Goal: Task Accomplishment & Management: Manage account settings

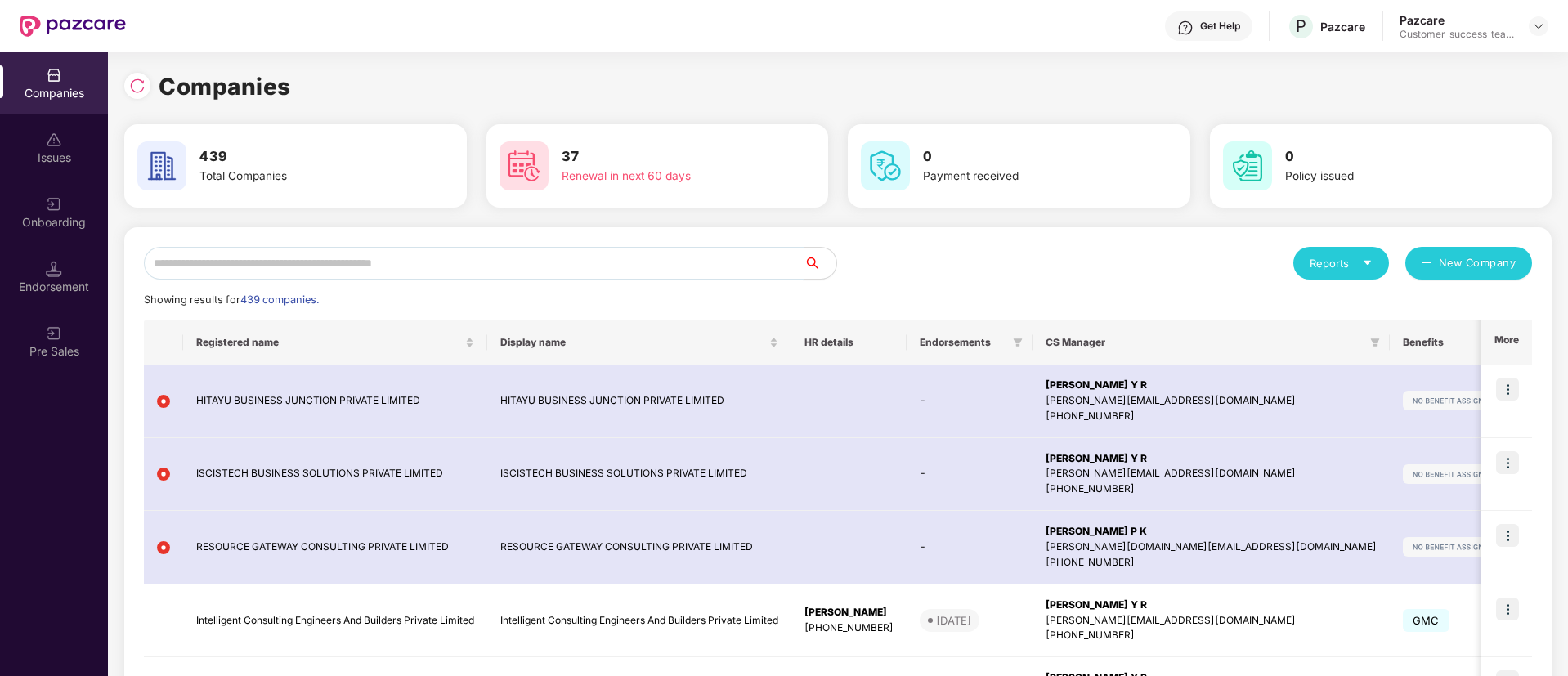
click at [700, 274] on input "text" at bounding box center [474, 263] width 660 height 32
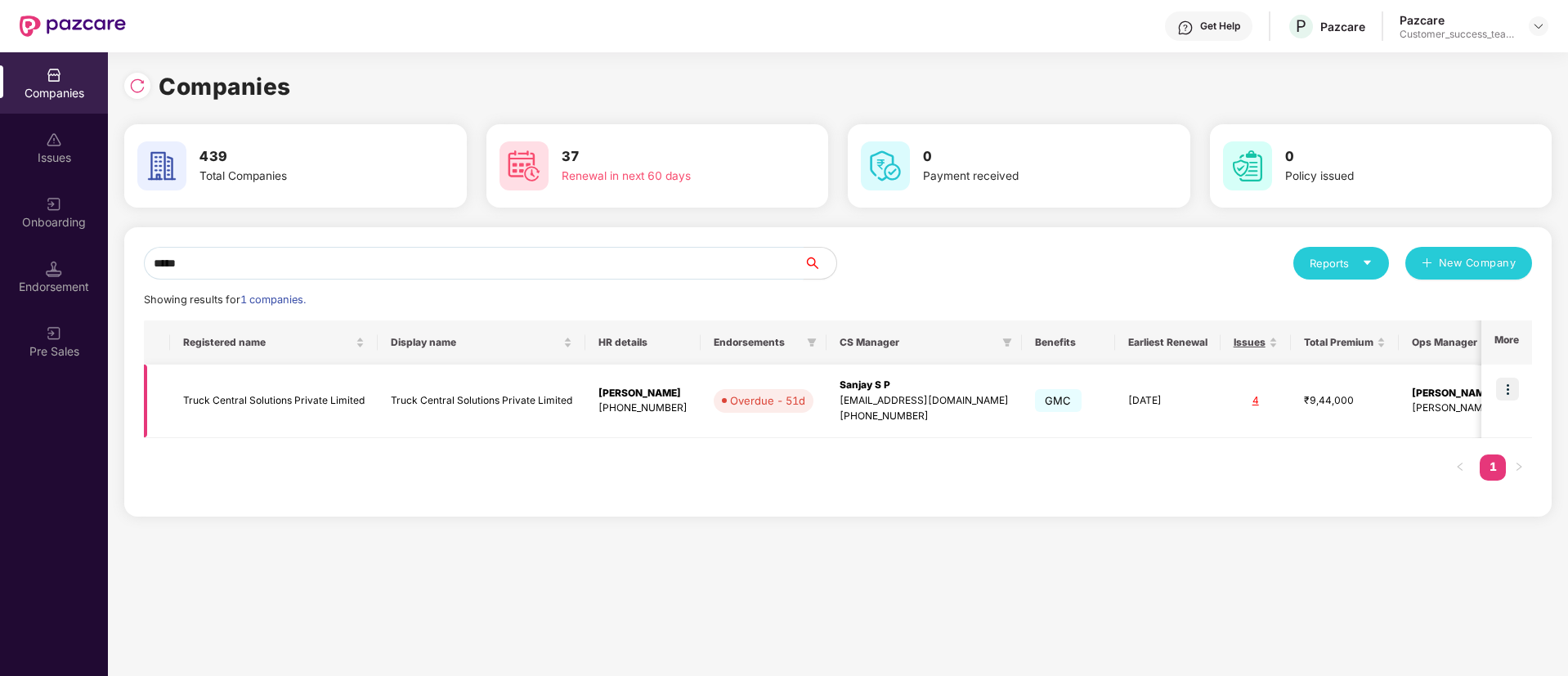
type input "*****"
click at [1509, 380] on img at bounding box center [1507, 389] width 23 height 23
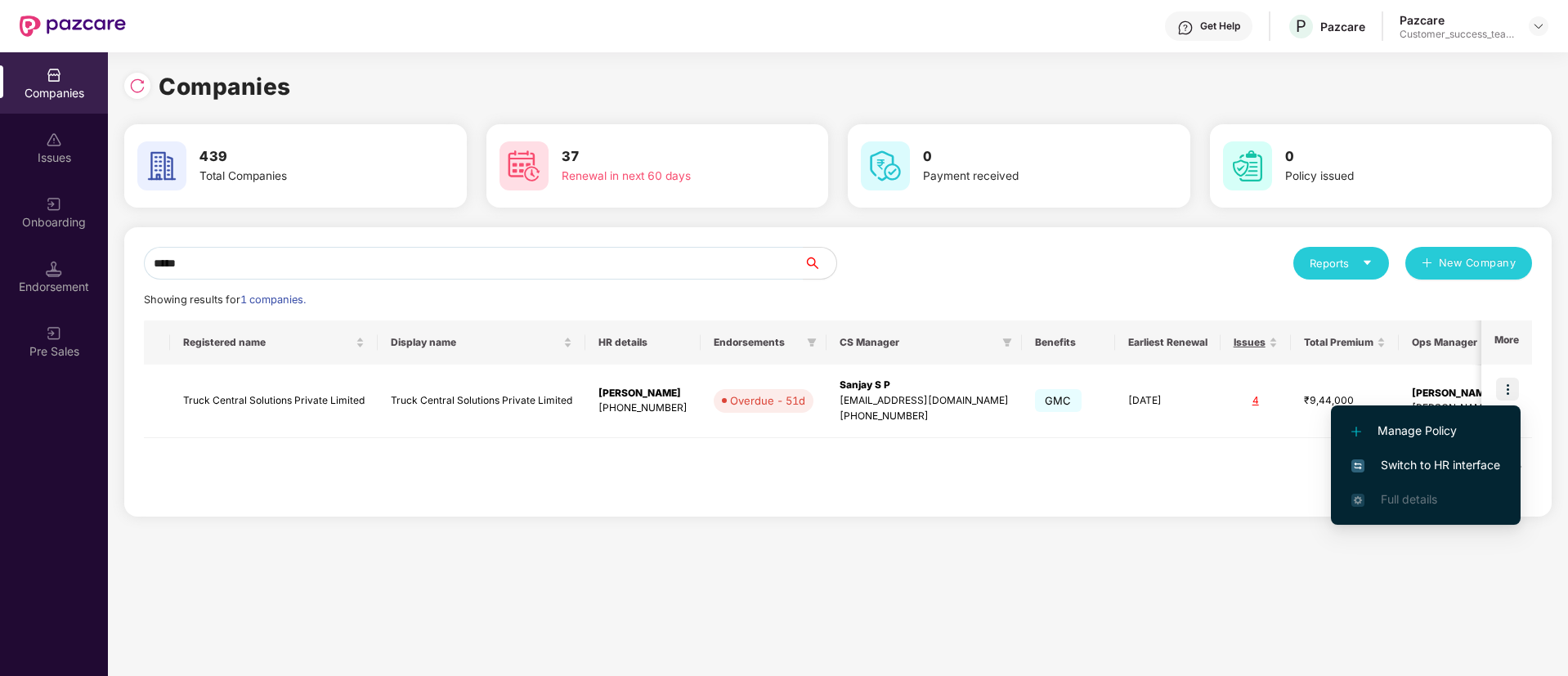
click at [1469, 449] on li "Switch to HR interface" at bounding box center [1426, 465] width 190 height 34
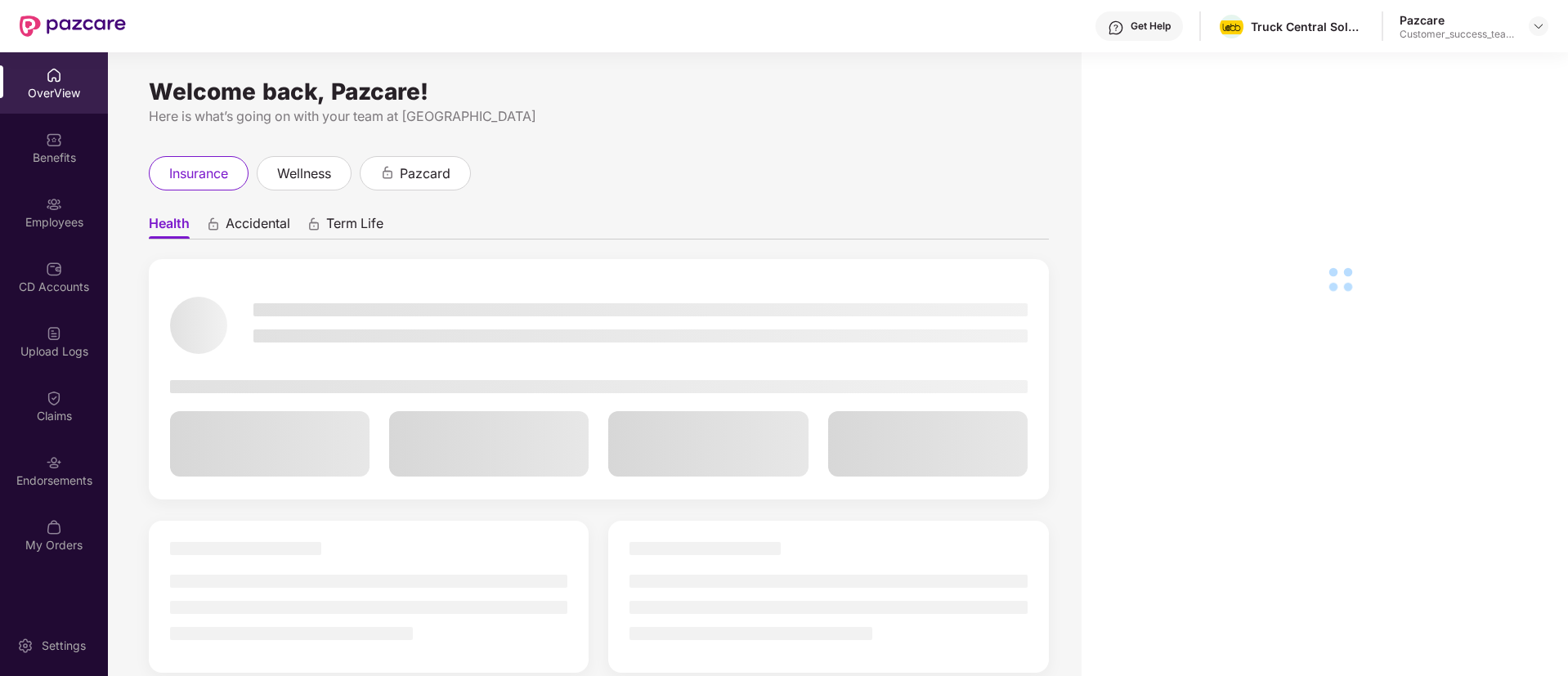
click at [44, 203] on div "Employees" at bounding box center [54, 212] width 108 height 62
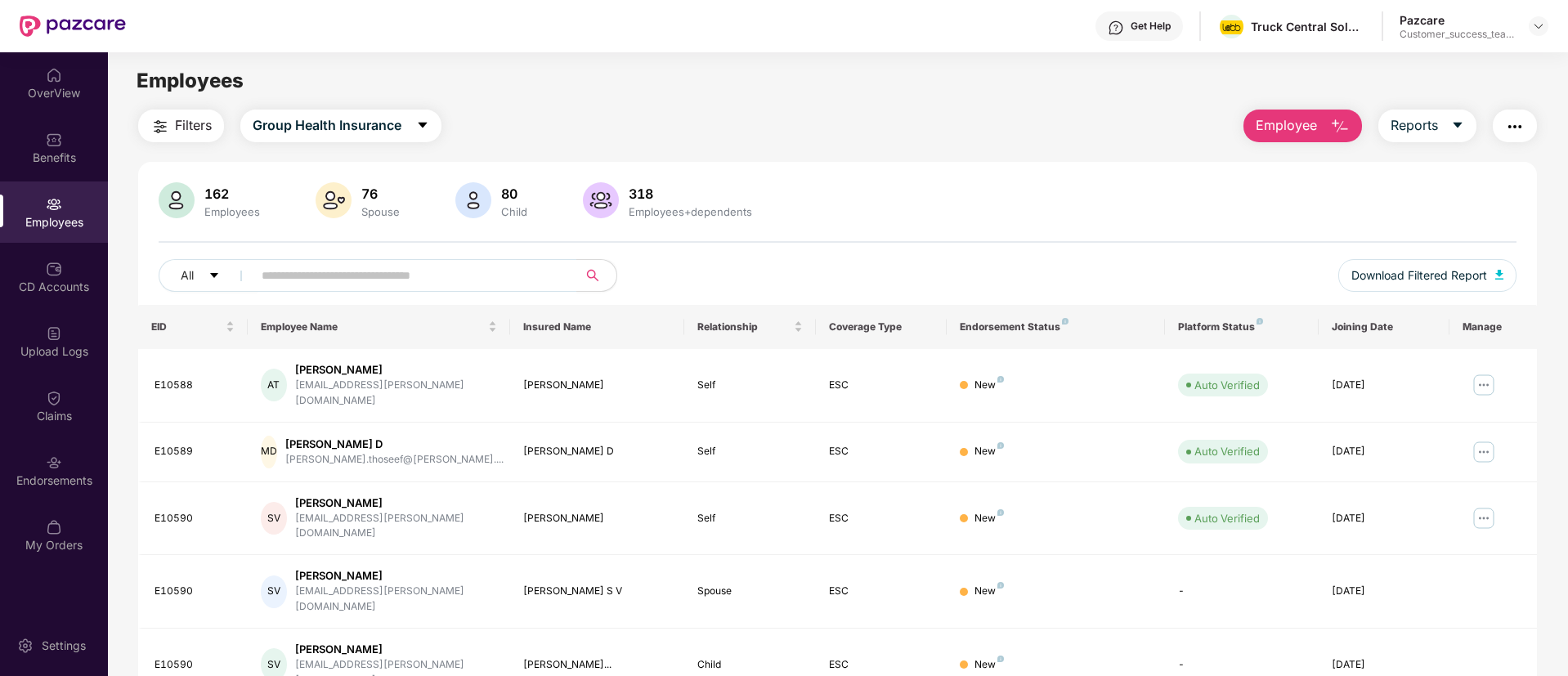
click at [426, 255] on div "162 Employees 76 Spouse 80 Child 318 Employees+dependents All Download Filtered…" at bounding box center [837, 243] width 1399 height 122
click at [431, 266] on input "text" at bounding box center [407, 275] width 293 height 25
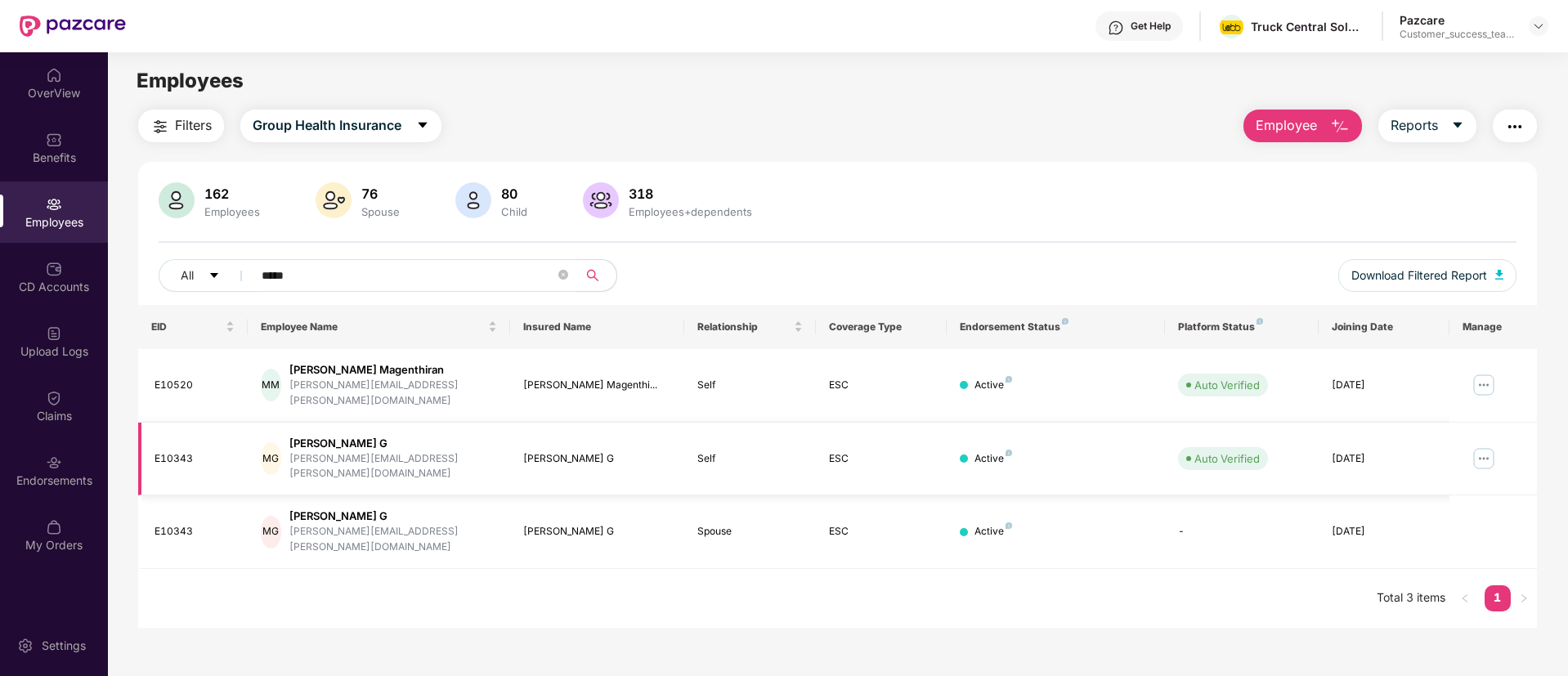
type input "*****"
click at [1481, 445] on img at bounding box center [1484, 459] width 27 height 27
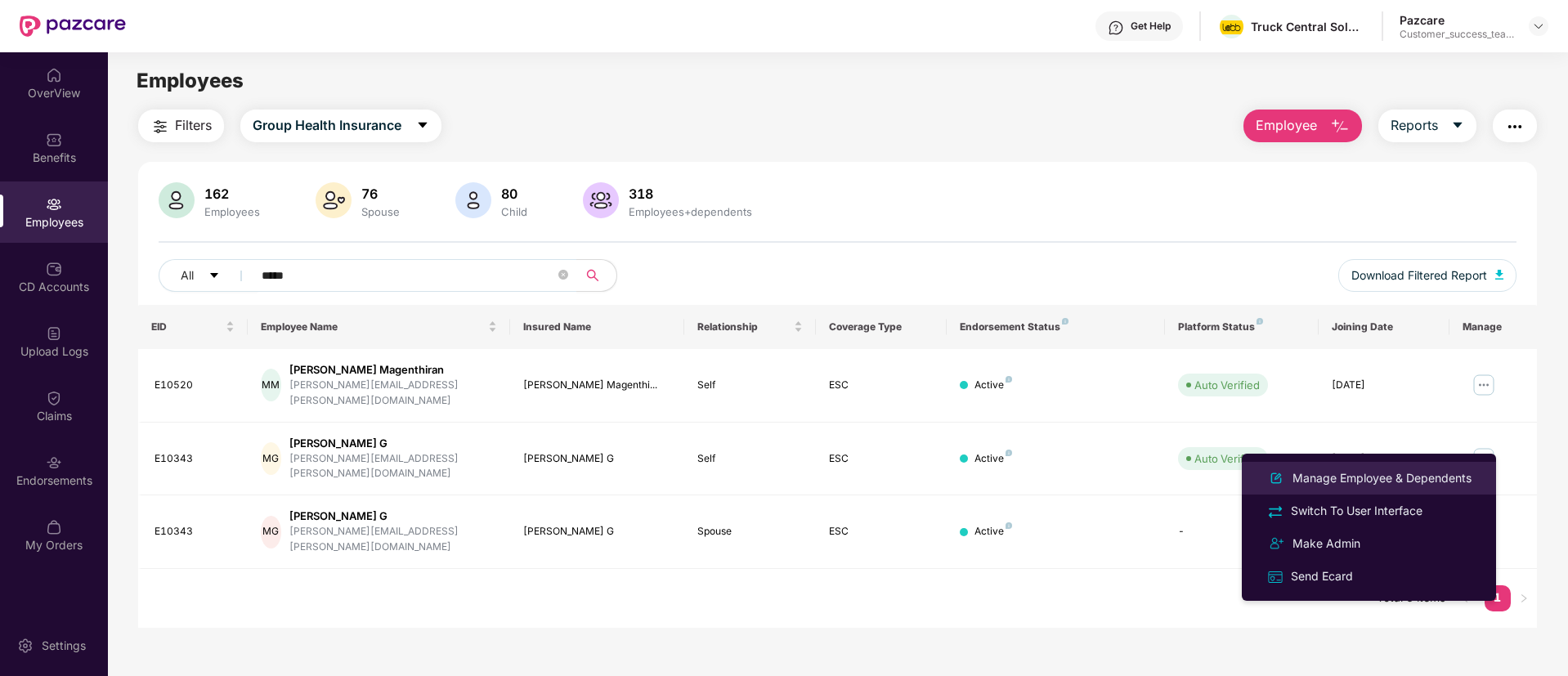
click at [1445, 479] on div "Manage Employee & Dependents" at bounding box center [1382, 478] width 185 height 18
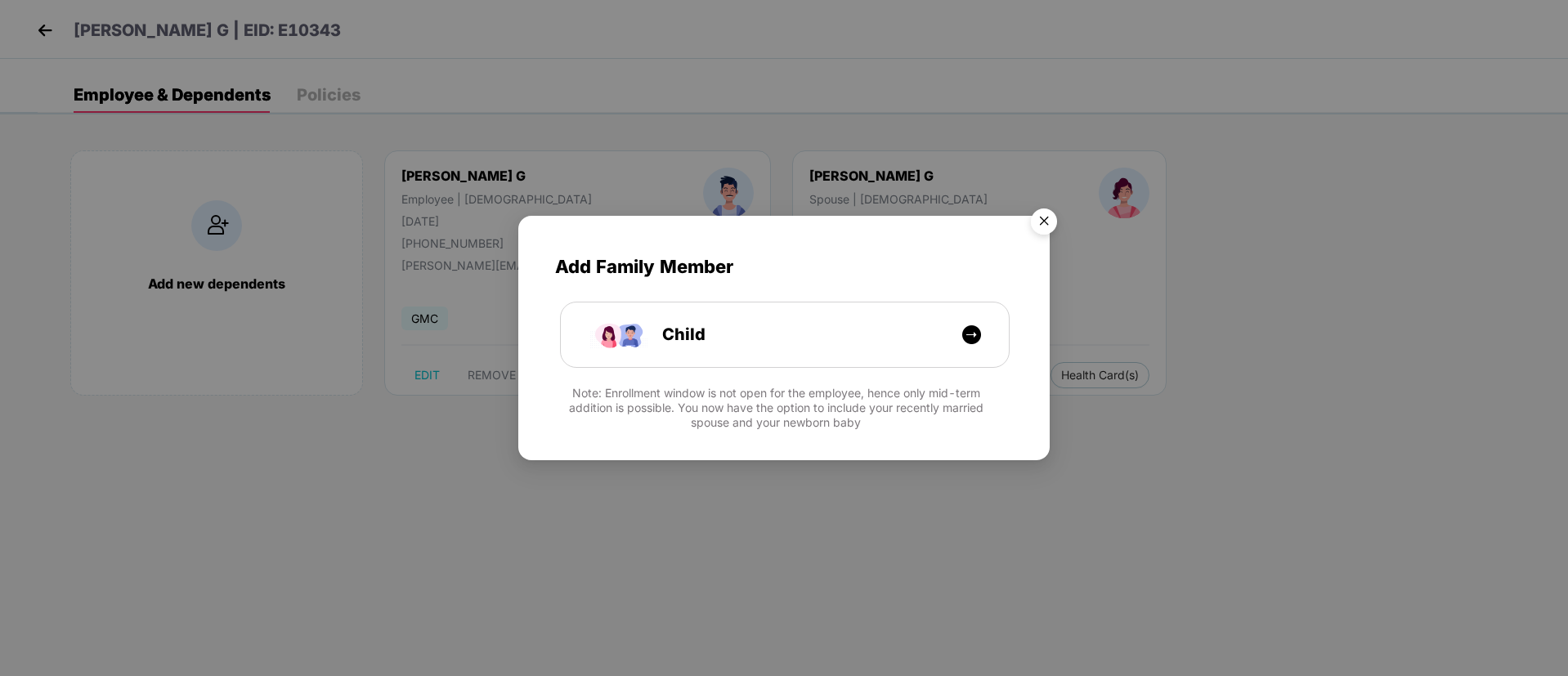
click at [1043, 226] on img "Close" at bounding box center [1044, 224] width 46 height 46
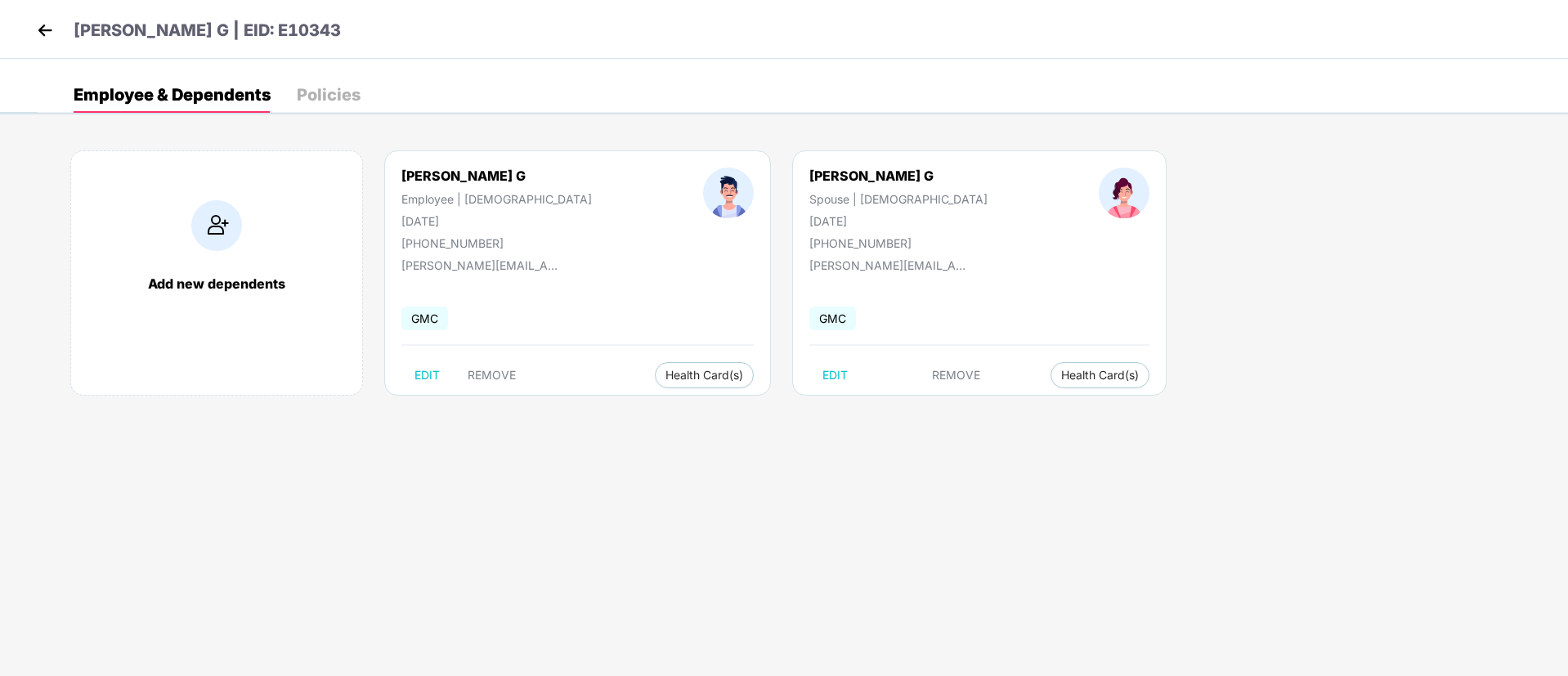
click at [40, 32] on img at bounding box center [45, 30] width 25 height 25
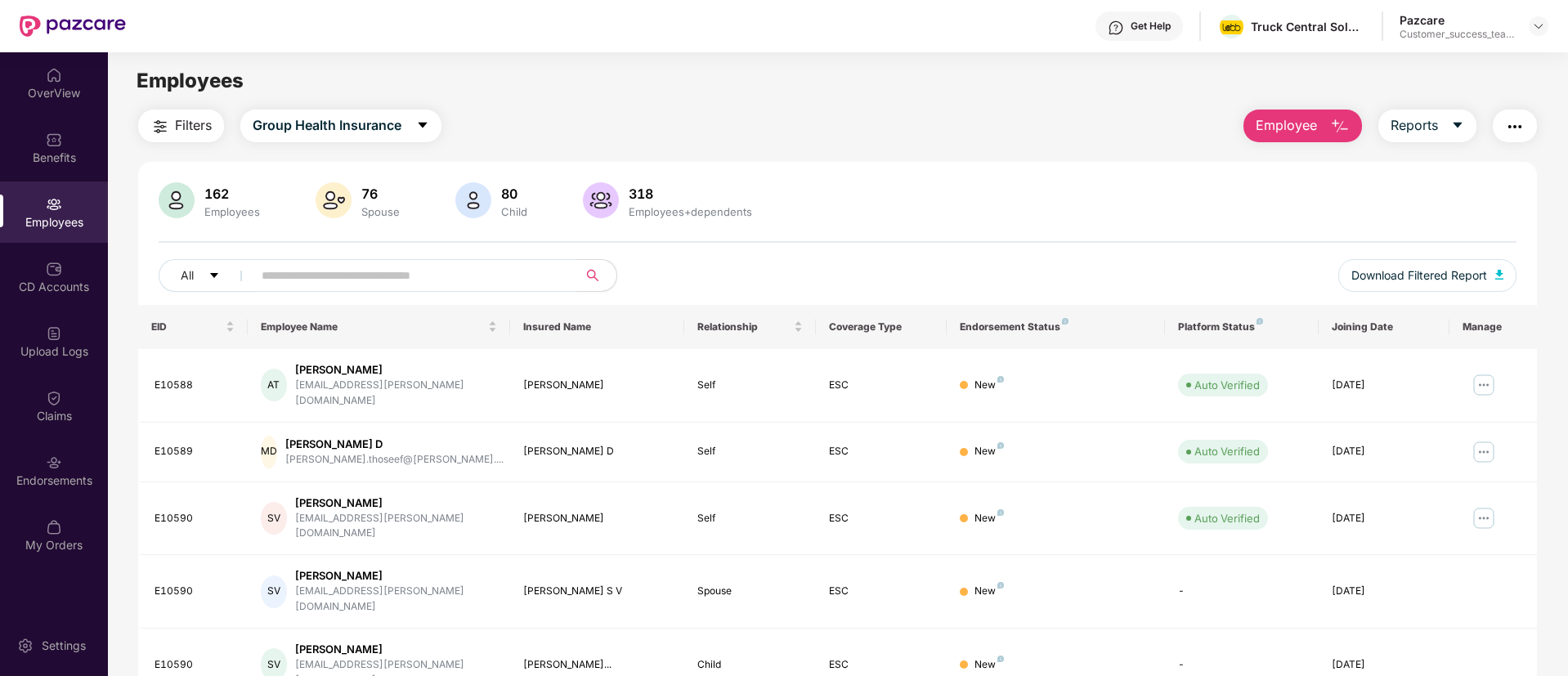
click at [385, 259] on span at bounding box center [409, 275] width 335 height 32
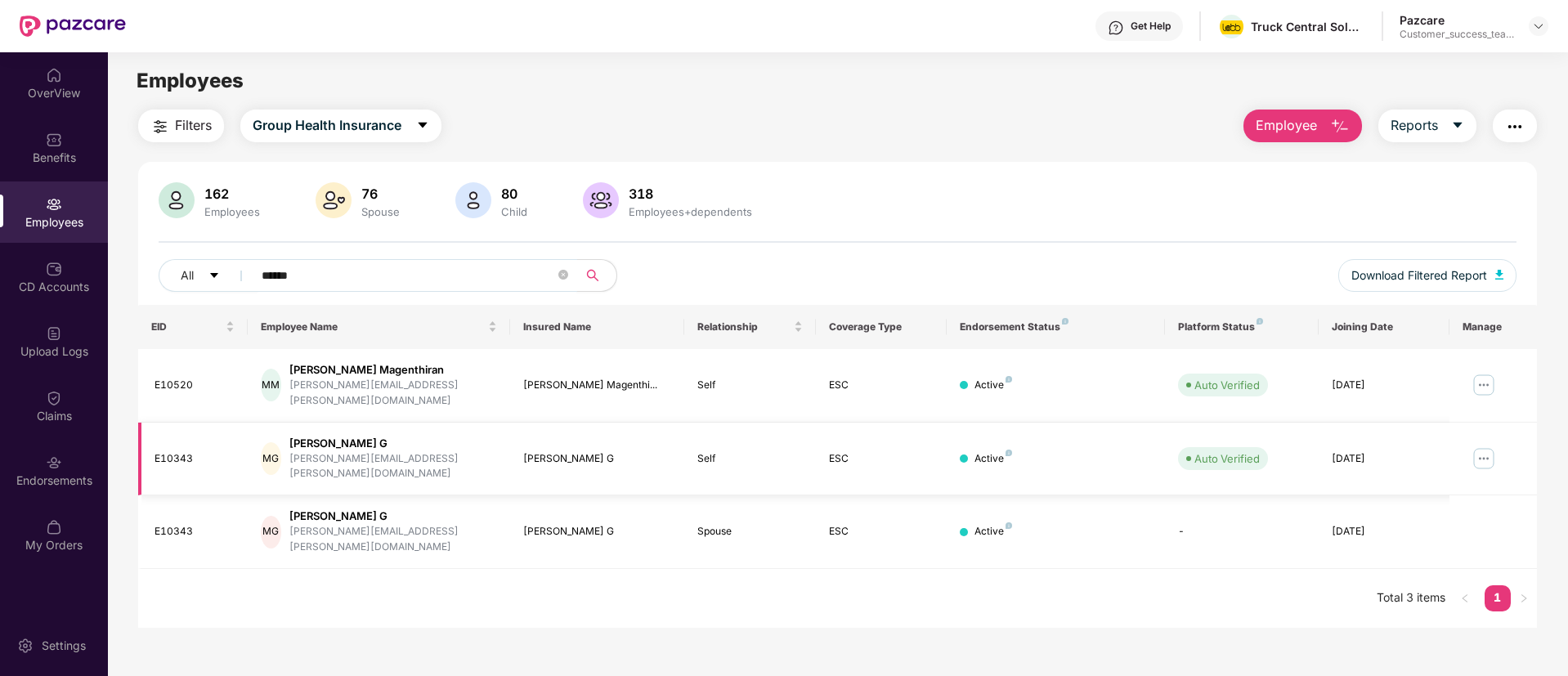
type input "******"
click at [1492, 445] on img at bounding box center [1484, 459] width 27 height 27
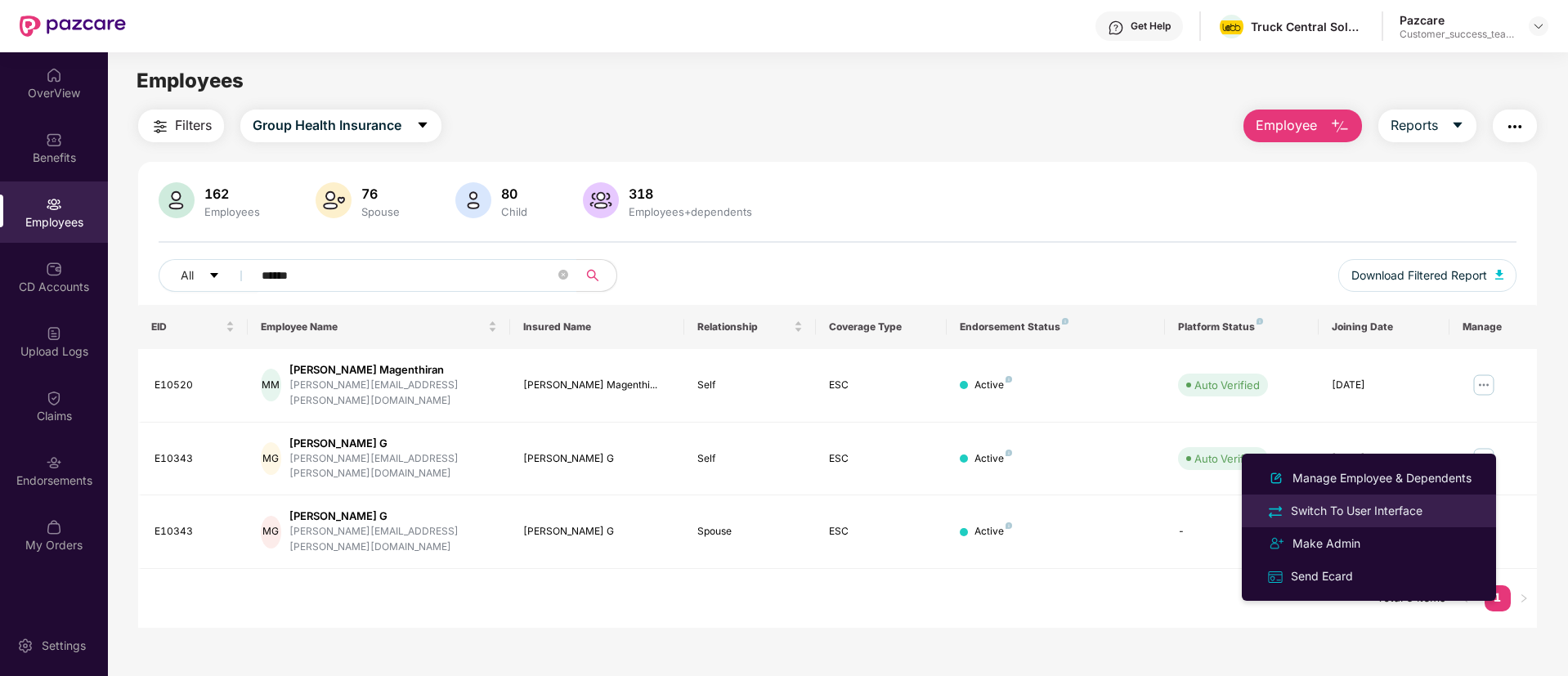
click at [1453, 508] on div "Switch To User Interface" at bounding box center [1369, 511] width 212 height 19
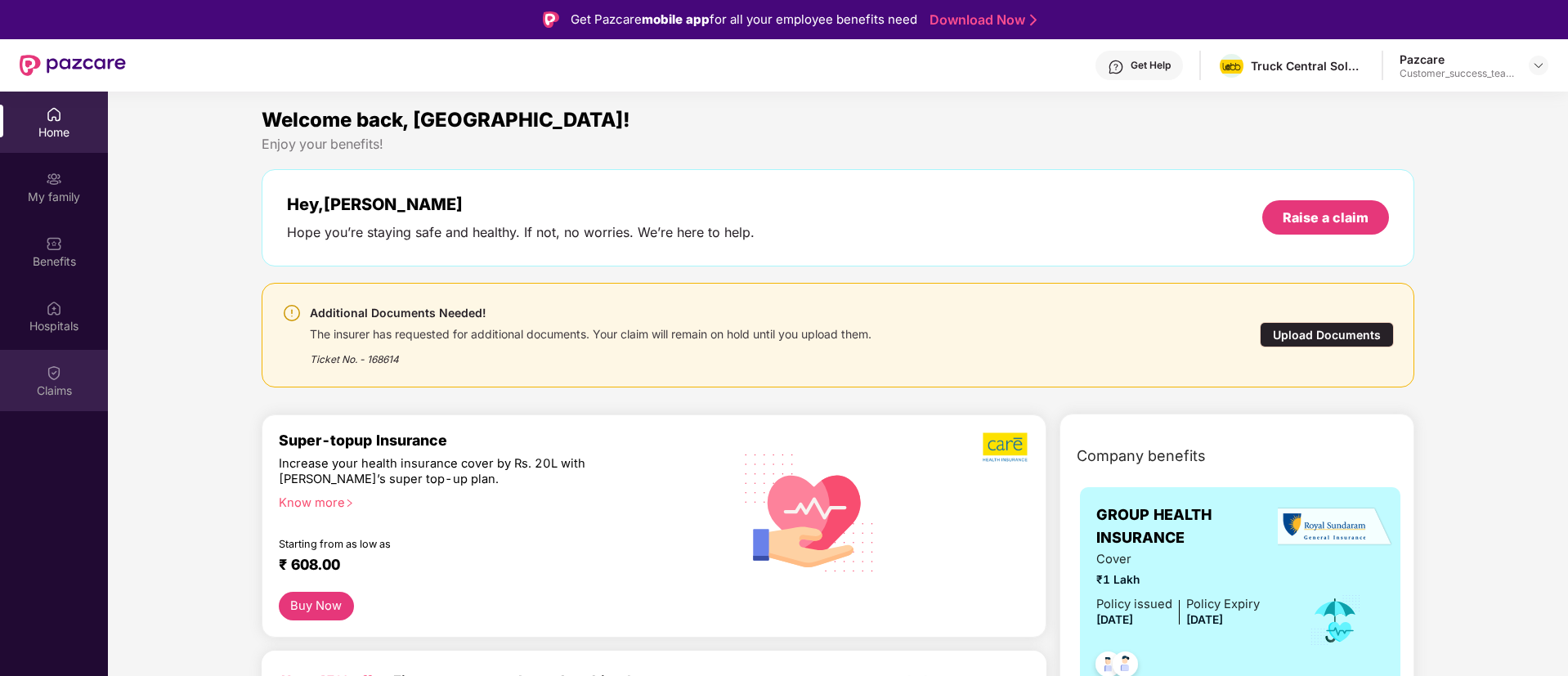
click at [66, 385] on div "Claims" at bounding box center [54, 390] width 108 height 16
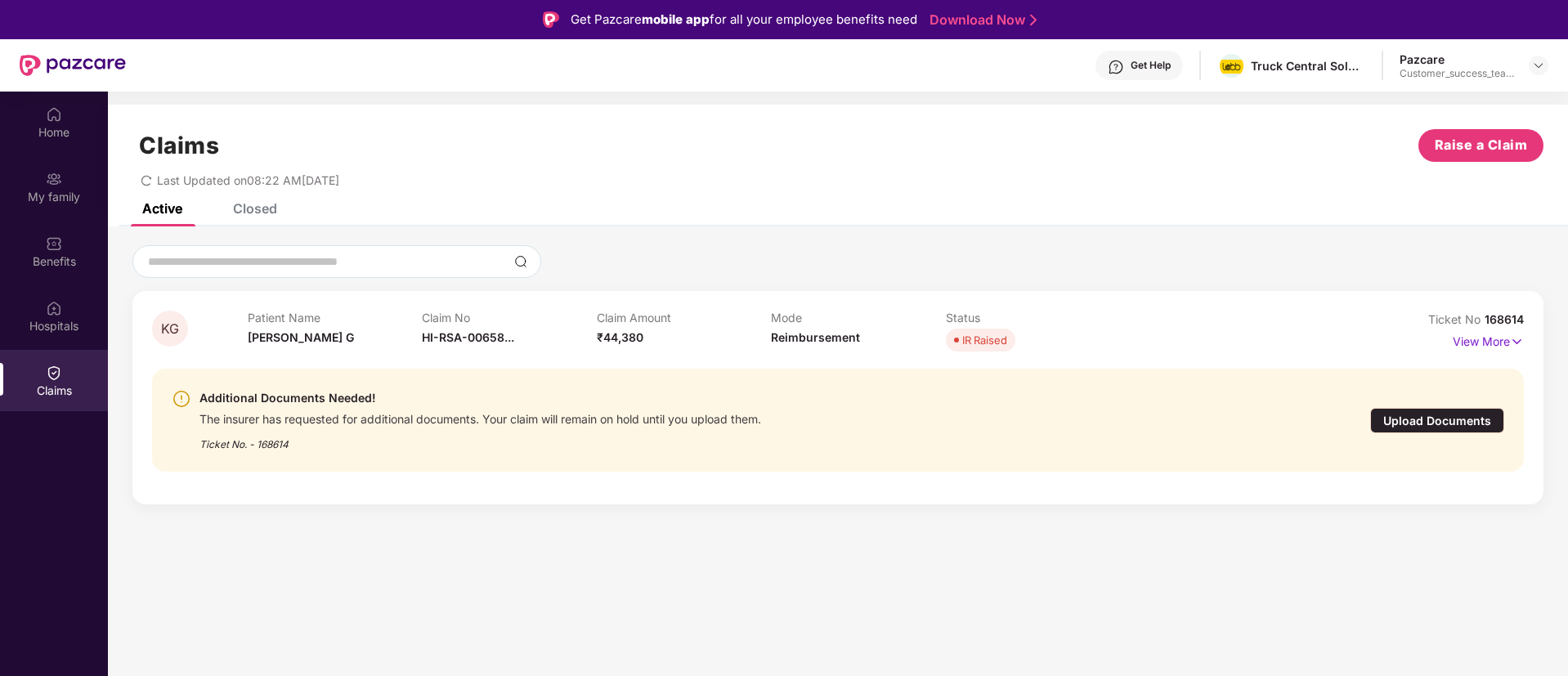
click at [1443, 422] on div "Upload Documents" at bounding box center [1437, 421] width 134 height 26
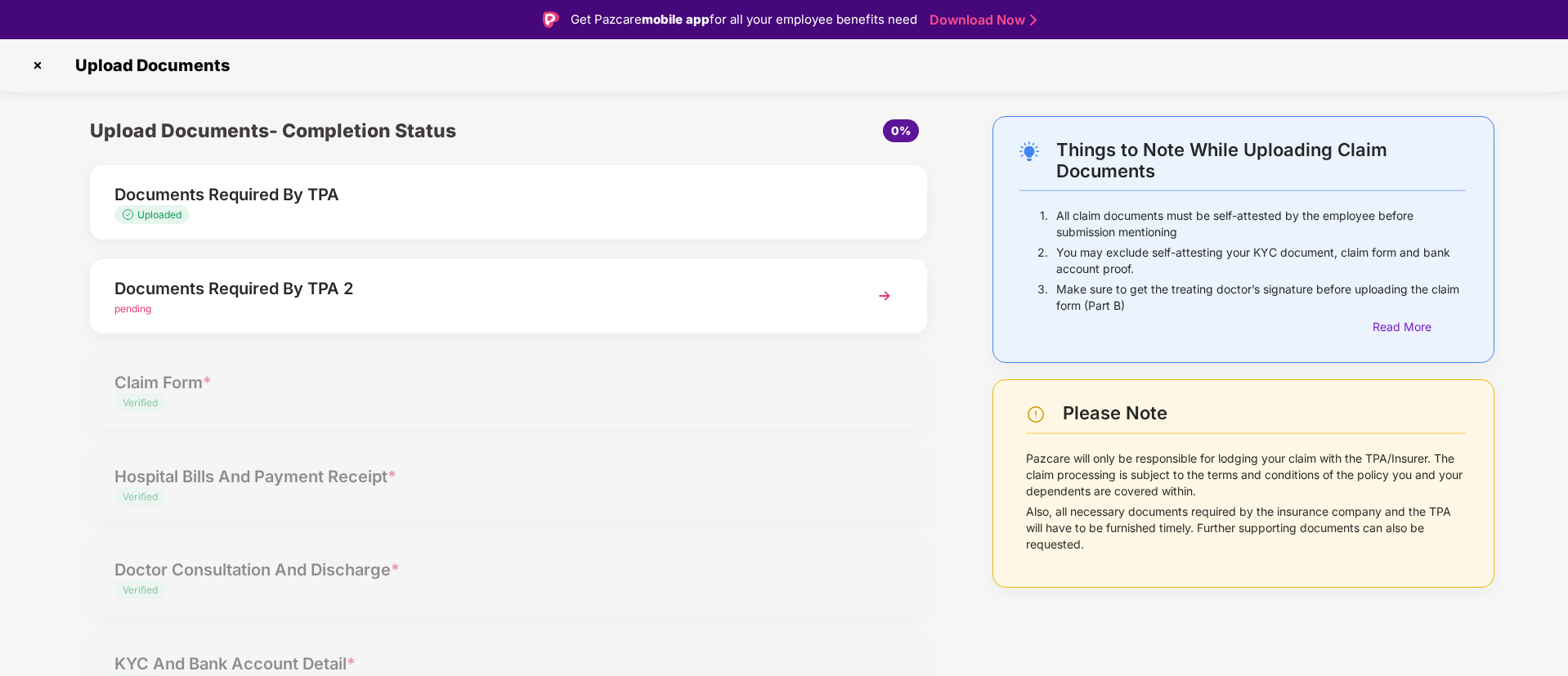
click at [878, 297] on img at bounding box center [884, 295] width 29 height 29
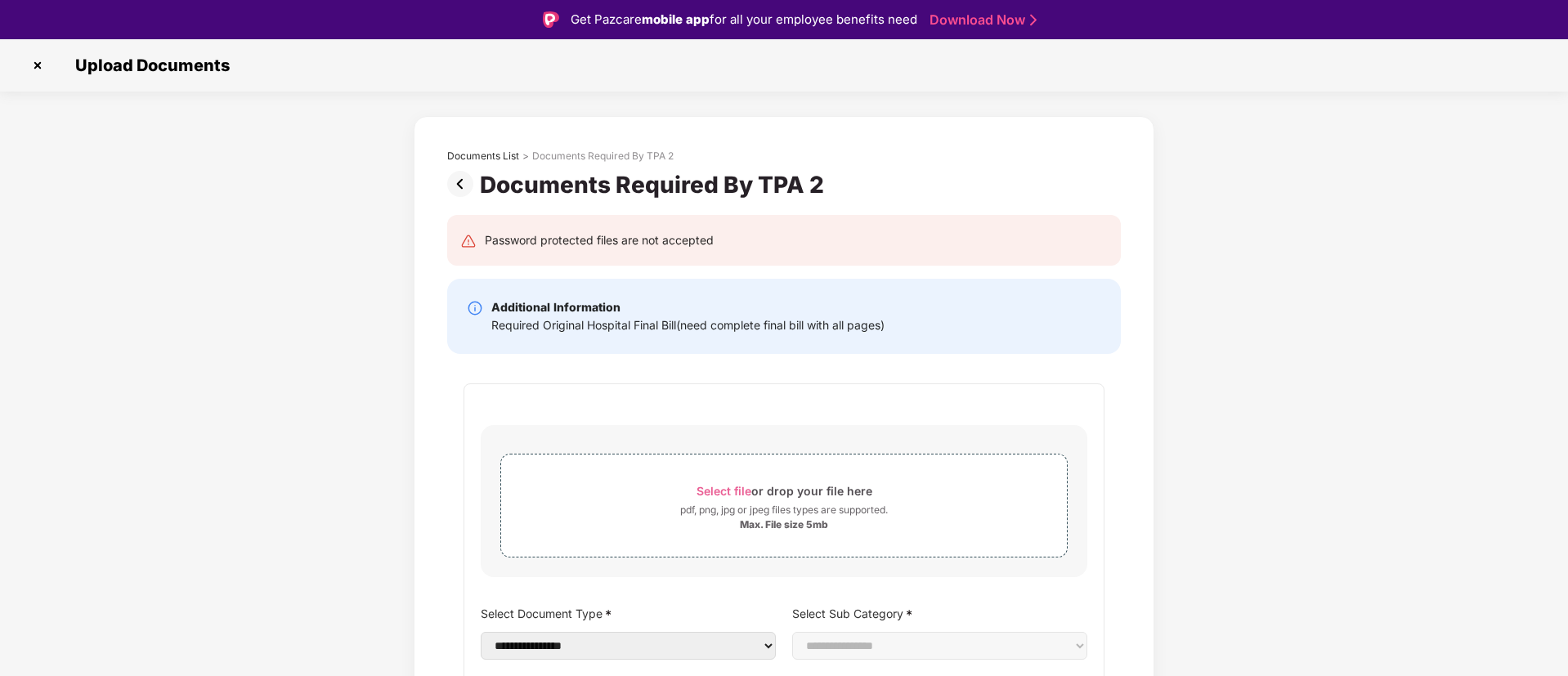
click at [32, 67] on img at bounding box center [38, 66] width 27 height 27
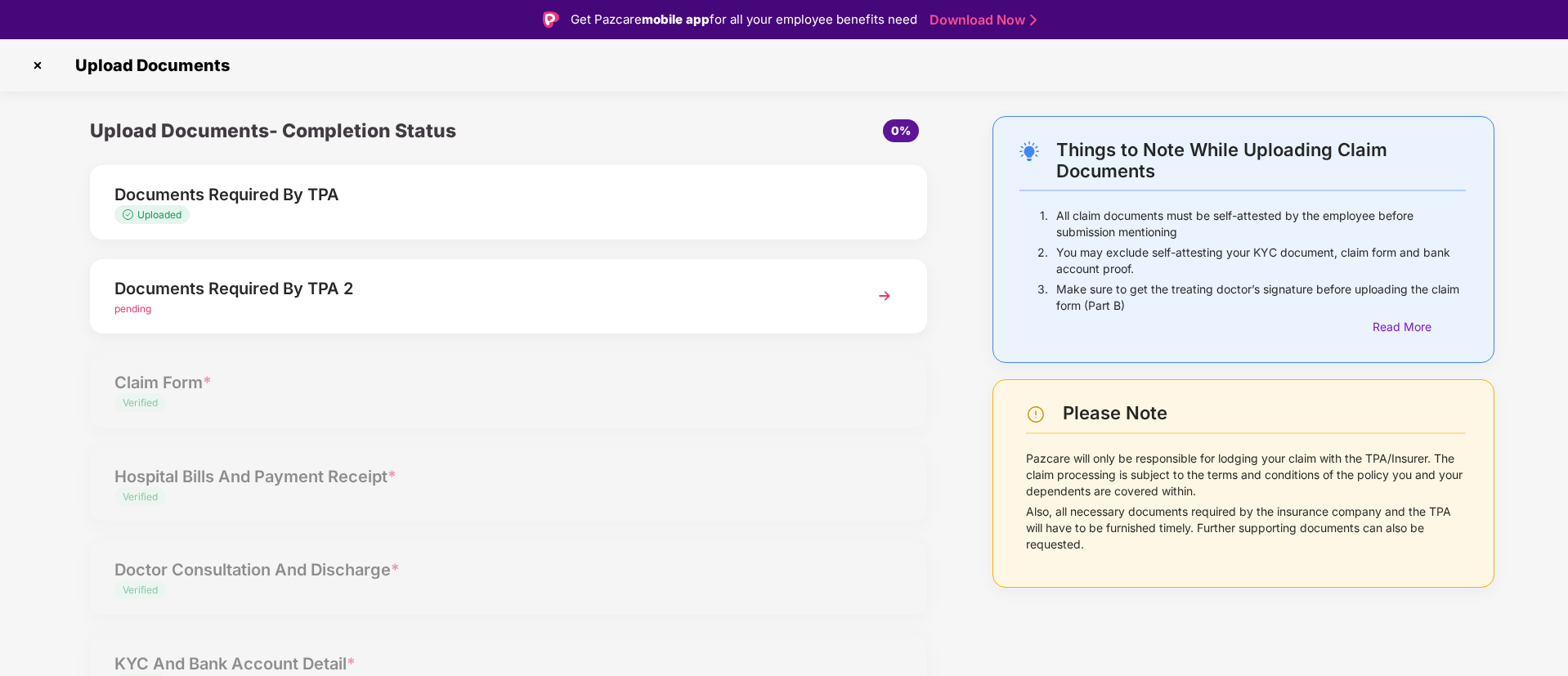
click at [30, 65] on img at bounding box center [38, 66] width 27 height 27
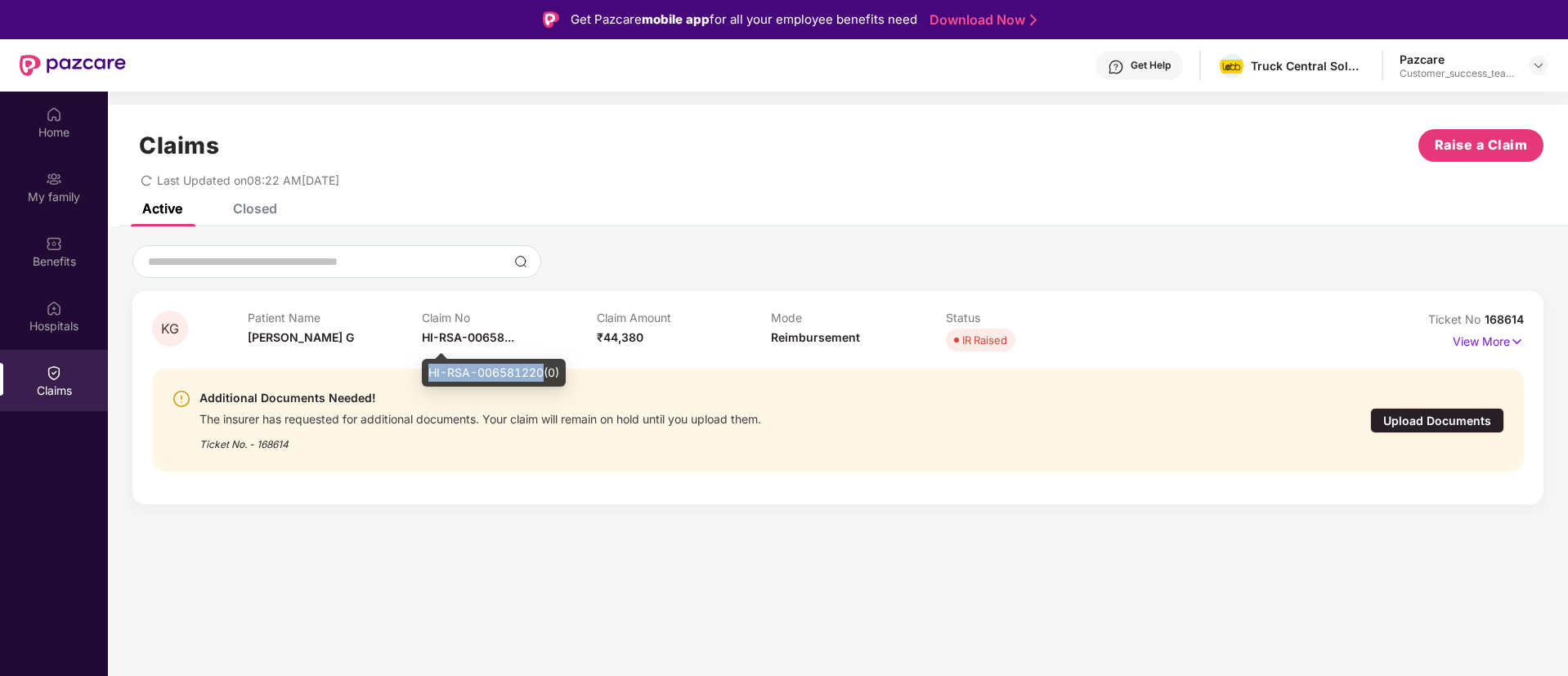
drag, startPoint x: 541, startPoint y: 377, endPoint x: 426, endPoint y: 373, distance: 115.1
click at [426, 373] on div "HI-RSA-006581220(0)" at bounding box center [494, 372] width 144 height 28
copy div "HI-RSA-006581220"
click at [78, 185] on div "My family" at bounding box center [54, 186] width 108 height 62
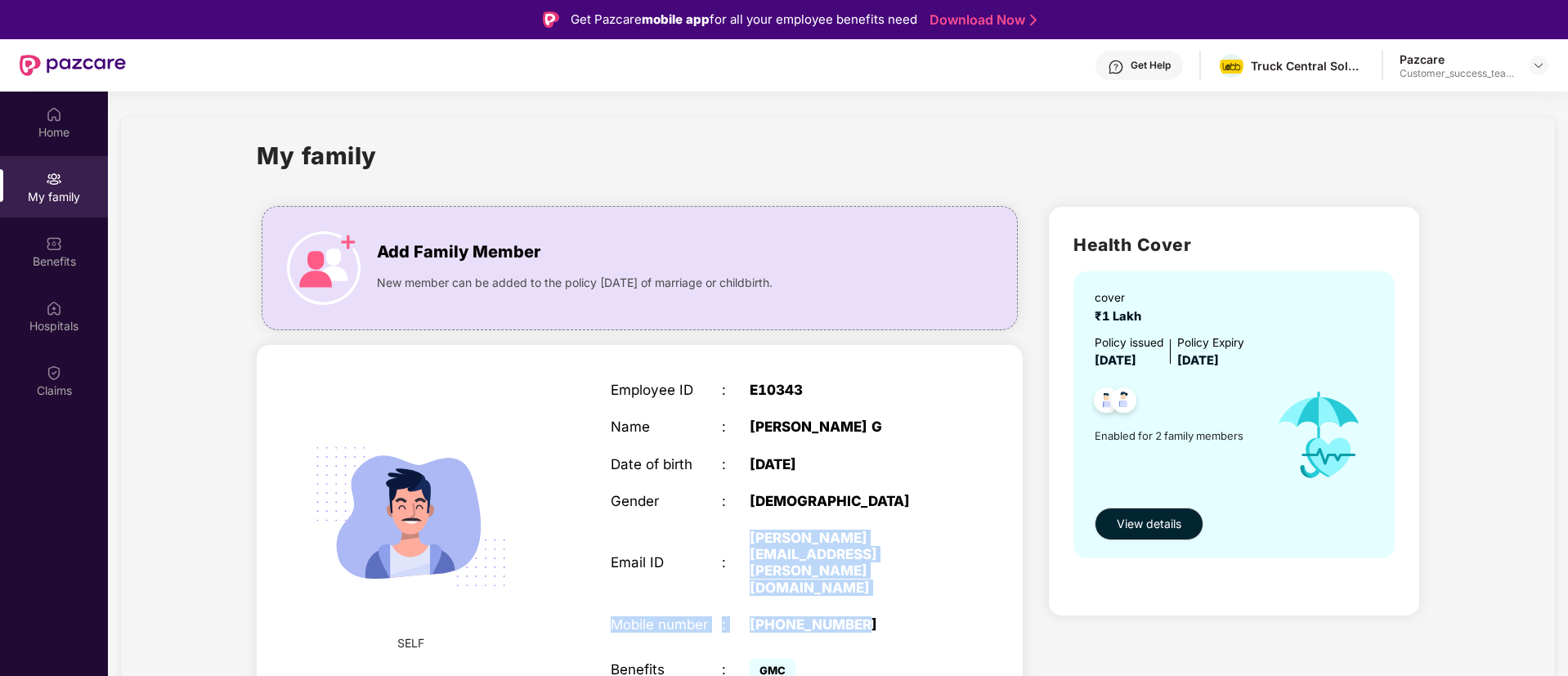
drag, startPoint x: 924, startPoint y: 550, endPoint x: 743, endPoint y: 542, distance: 181.2
click at [743, 542] on div "Employee ID : E10343 Name : [PERSON_NAME] G Date of birth : [DEMOGRAPHIC_DATA] …" at bounding box center [778, 534] width 368 height 345
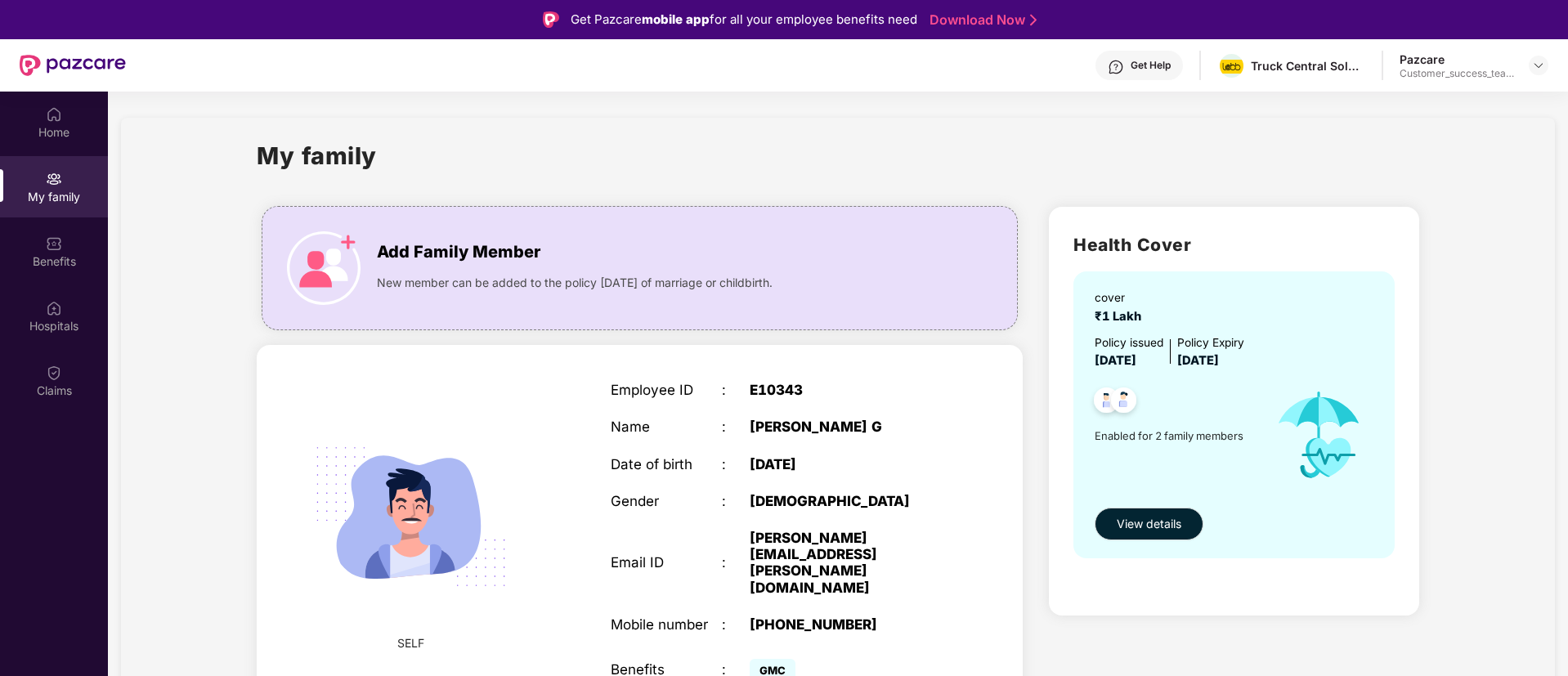
click at [1030, 608] on div "Add Family Member New member can be added to the policy [DATE] of marriage or c…" at bounding box center [640, 629] width 792 height 873
drag, startPoint x: 747, startPoint y: 537, endPoint x: 933, endPoint y: 544, distance: 186.1
click at [933, 544] on div "Email ID : [PERSON_NAME][EMAIL_ADDRESS][PERSON_NAME][DOMAIN_NAME]" at bounding box center [778, 563] width 334 height 66
copy div "[PERSON_NAME][EMAIL_ADDRESS][PERSON_NAME][DOMAIN_NAME]"
